Goal: Transaction & Acquisition: Book appointment/travel/reservation

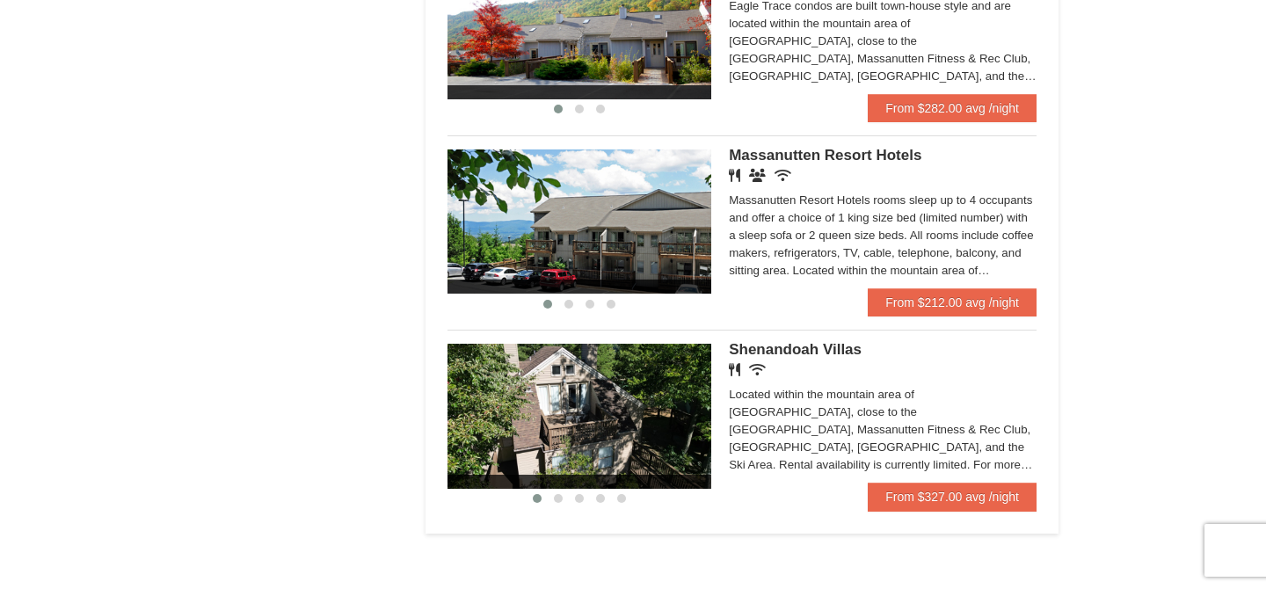
scroll to position [1091, 0]
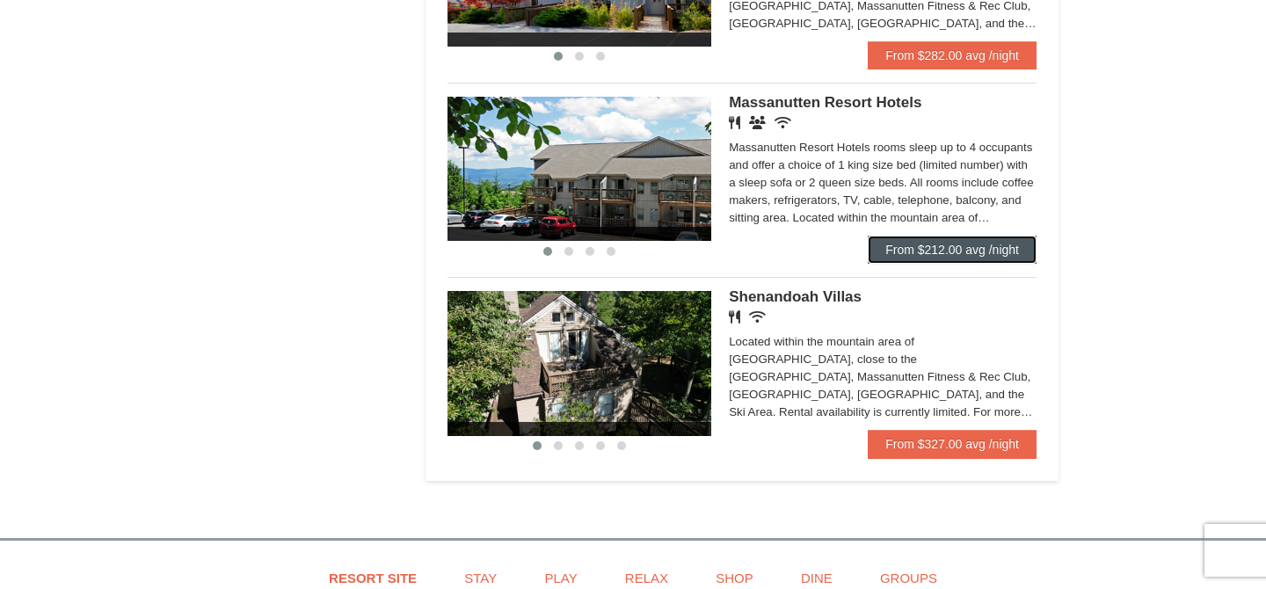
click at [922, 253] on link "From $212.00 avg /night" at bounding box center [952, 250] width 169 height 28
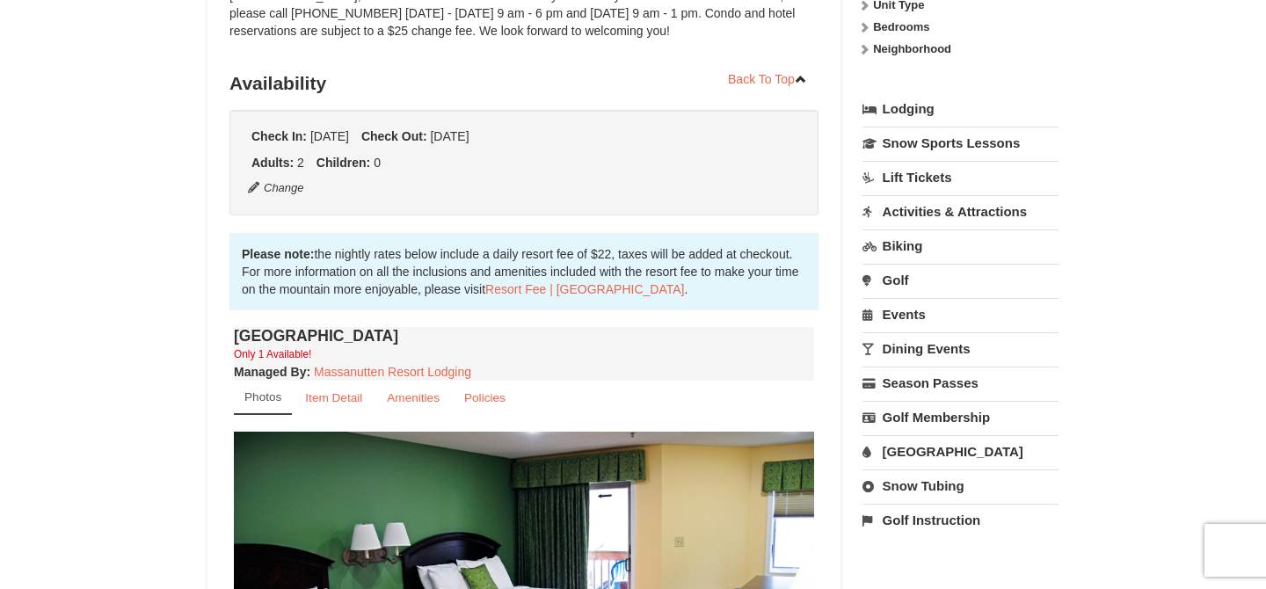
scroll to position [339, 0]
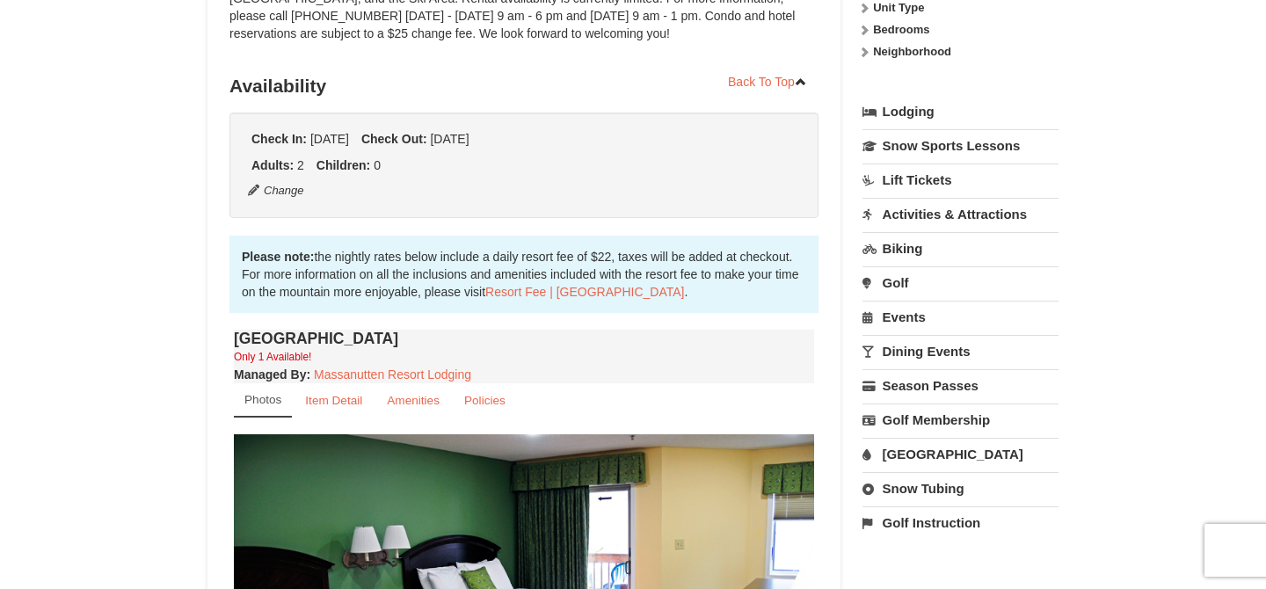
click at [913, 214] on link "Activities & Attractions" at bounding box center [960, 214] width 196 height 33
